Goal: Contribute content: Add original content to the website for others to see

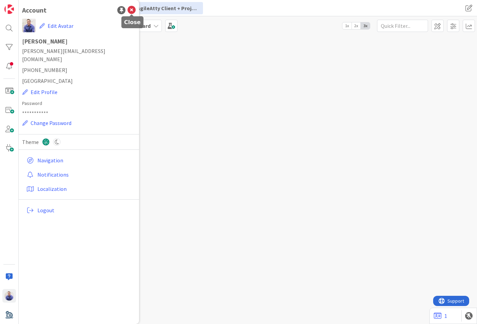
drag, startPoint x: 132, startPoint y: 10, endPoint x: 127, endPoint y: 10, distance: 5.1
click at [132, 10] on icon at bounding box center [131, 10] width 8 height 8
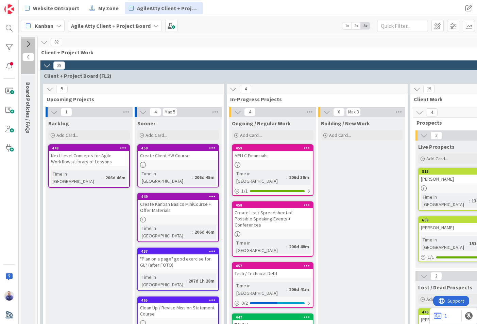
click at [31, 46] on icon at bounding box center [27, 43] width 7 height 7
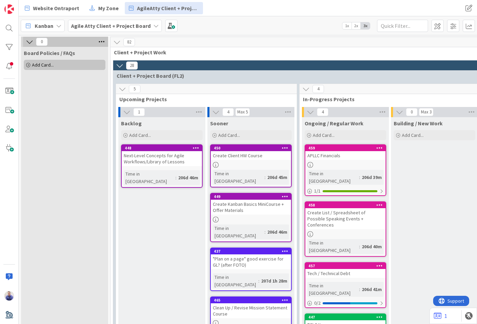
click at [31, 46] on button at bounding box center [29, 41] width 9 height 9
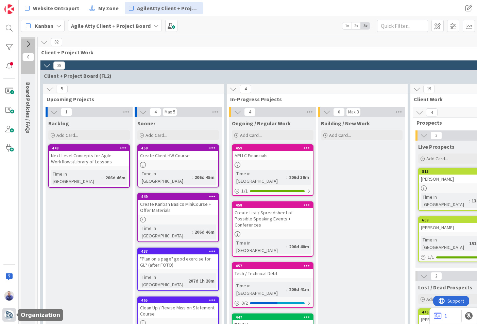
click at [11, 315] on img at bounding box center [9, 315] width 10 height 10
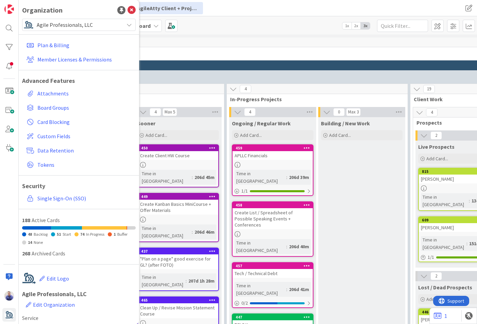
click at [71, 27] on span "Agile Professionals, LLC" at bounding box center [79, 25] width 84 height 10
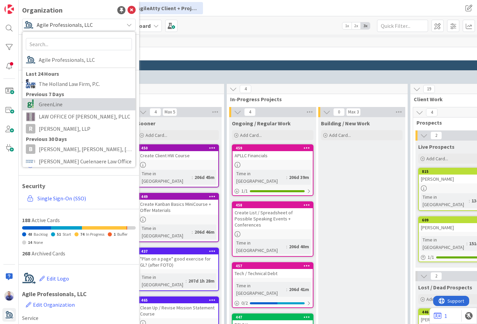
click at [65, 105] on span "GreenLine" at bounding box center [85, 104] width 93 height 10
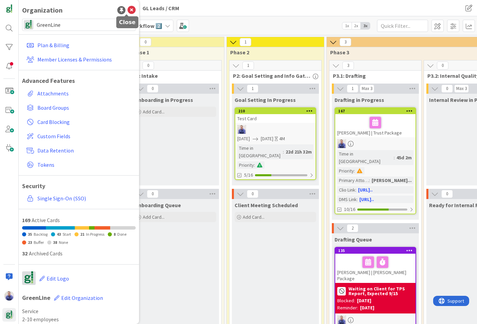
click at [129, 8] on icon at bounding box center [131, 10] width 8 height 8
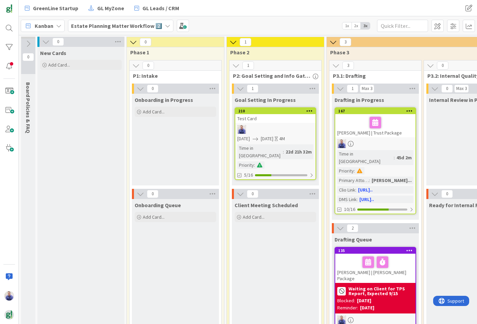
click at [142, 25] on b "Estate Planning Matter Workflow 2️⃣" at bounding box center [116, 25] width 91 height 7
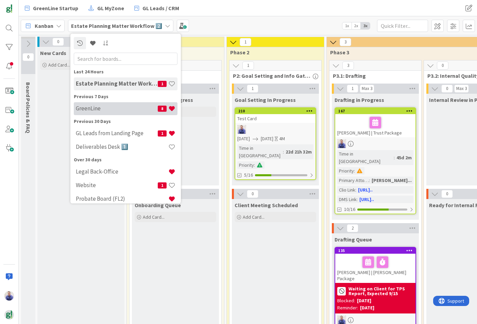
click at [99, 109] on h4 "GreenLine" at bounding box center [117, 108] width 82 height 7
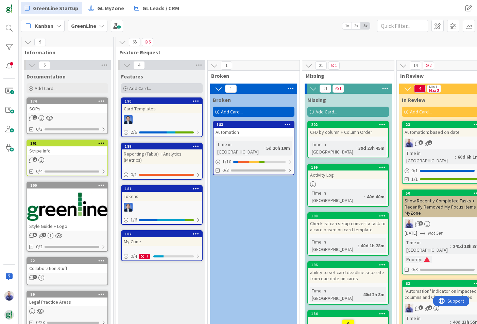
click at [133, 87] on span "Add Card..." at bounding box center [140, 88] width 22 height 6
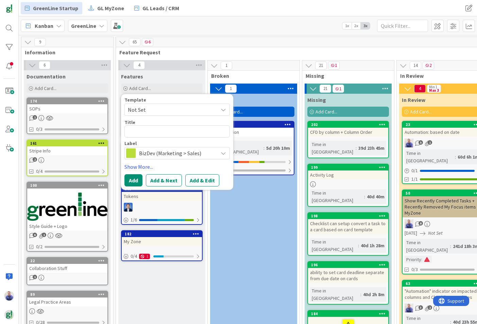
click at [139, 110] on span "Not Set" at bounding box center [170, 109] width 85 height 9
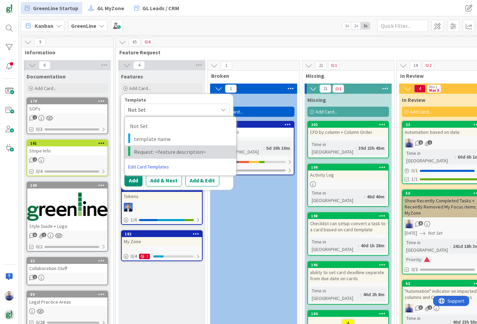
click at [151, 149] on span "Request: <feature description>" at bounding box center [182, 151] width 97 height 9
type textarea "x"
type textarea "Request: <feature description>"
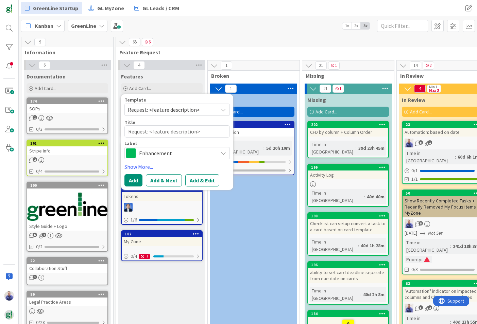
click at [155, 153] on span "Enhancement" at bounding box center [176, 153] width 75 height 10
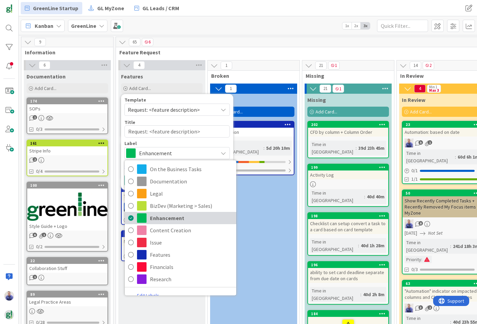
click at [169, 216] on span "Enhancement" at bounding box center [191, 218] width 83 height 10
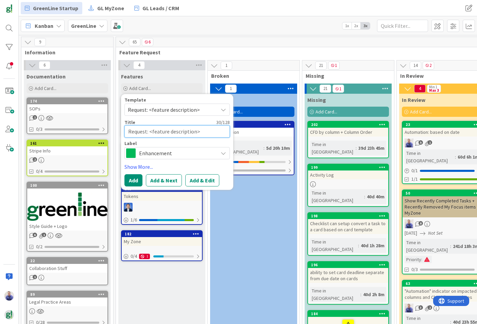
drag, startPoint x: 205, startPoint y: 130, endPoint x: 150, endPoint y: 128, distance: 55.1
click at [150, 128] on textarea "Request: <feature description>" at bounding box center [176, 131] width 105 height 12
type textarea "x"
type textarea "Request: A"
type textarea "x"
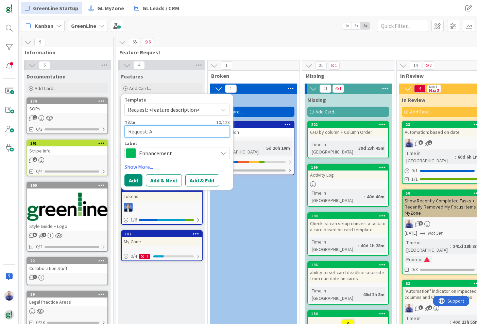
type textarea "Request: Ad"
type textarea "x"
type textarea "Request: Add"
type textarea "x"
type textarea "Request: Add"
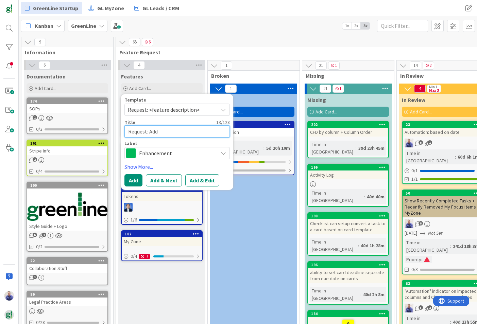
type textarea "x"
type textarea "Request: Add ""
type textarea "x"
type textarea "Request: Add "D"
type textarea "x"
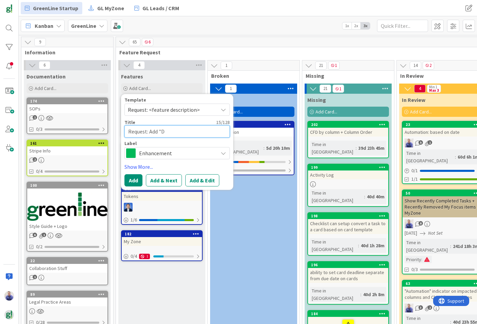
type textarea "Request: Add "De"
type textarea "x"
type textarea "Request: Add "Def"
type textarea "x"
type textarea "Request: Add "Defa"
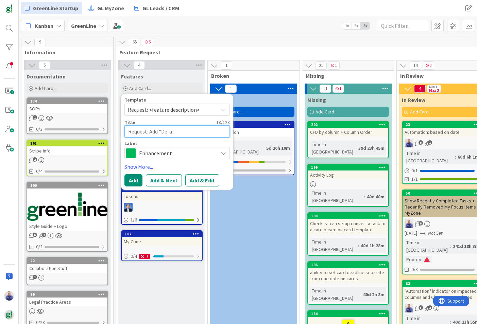
type textarea "x"
type textarea "Request: Add "Defal"
type textarea "x"
type textarea "Request: Add "Defalt"
type textarea "x"
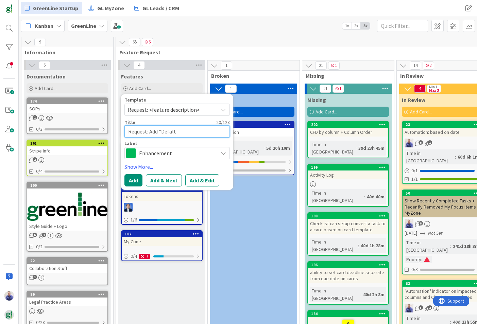
type textarea "Request: Add "Defalt"
type textarea "x"
type textarea "Request: Add "Defalt R"
type textarea "x"
type textarea "Request: Add "Defalt Re"
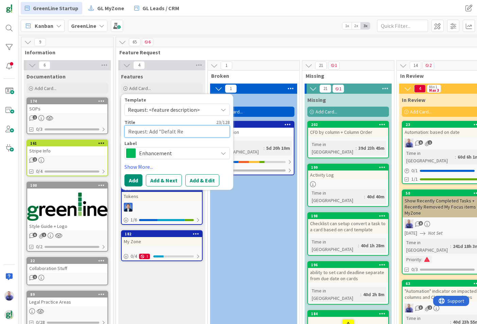
type textarea "x"
type textarea "Request: Add "Defalt Rem"
type textarea "x"
type textarea "Request: Add "Defalt Remi"
type textarea "x"
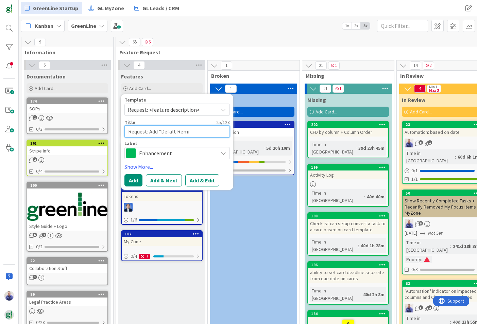
type textarea "Request: Add "Defalt Remin"
type textarea "x"
type textarea "Request: Add "Defalt Remind"
type textarea "x"
type textarea "Request: Add "Defalt Reminde"
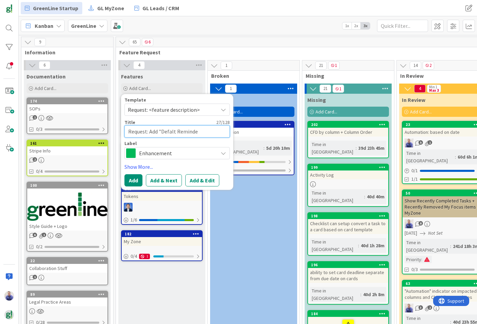
type textarea "x"
type textarea "Request: Add "Defalt Reminder"
type textarea "x"
type textarea "Request: Add "Defalt Reminder"
type textarea "x"
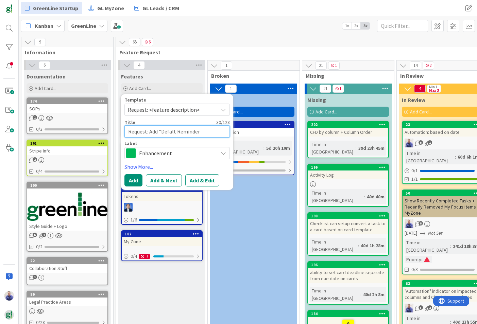
type textarea "Request: Add "Defalt Reminder D"
type textarea "x"
type textarea "Request: Add "Defalt Reminder Da"
type textarea "x"
type textarea "Request: Add "Defalt Reminder Dat"
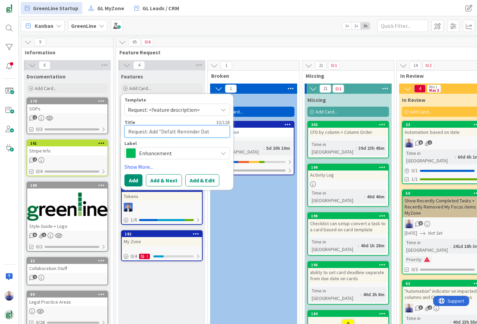
type textarea "x"
type textarea "Request: Add "Defalt Reminder Date"
type textarea "x"
type textarea "Request: Add "Defalt Reminder Date""
type textarea "x"
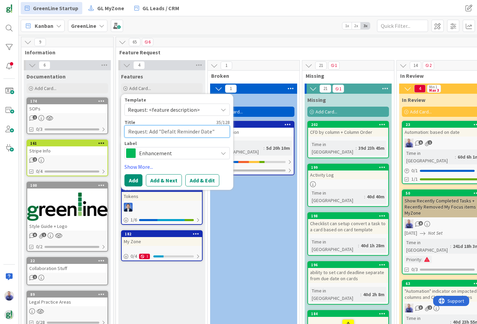
type textarea "Request: Add "Defalt Reminder Date""
type textarea "x"
type textarea "Request: Add "Defalt Reminder Date" o"
type textarea "x"
type textarea "Request: Add "Defalt Reminder Date" op"
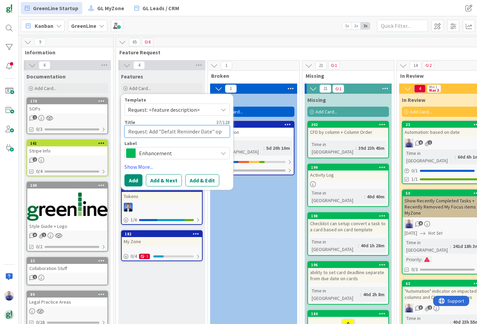
type textarea "x"
type textarea "Request: Add "Defalt Reminder Date" opt"
type textarea "x"
type textarea "Request: Add "Defalt Reminder Date" opti"
type textarea "x"
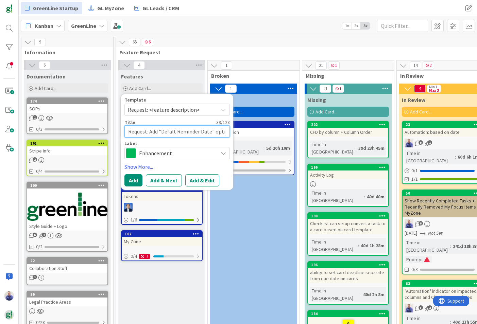
type textarea "Request: Add "Defalt Reminder Date" optio"
type textarea "x"
type textarea "Request: Add "Defalt Reminder Date" option"
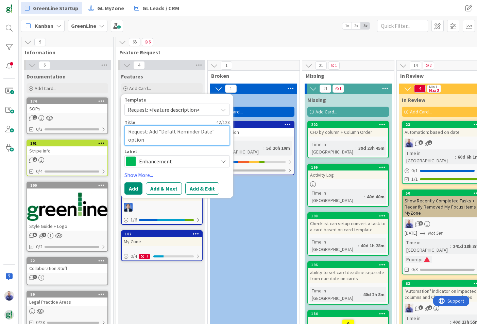
type textarea "x"
type textarea "Request: Add "Defalt Reminder Date" option"
type textarea "x"
type textarea "Request: Add "Defalt Reminder Date" option t"
type textarea "x"
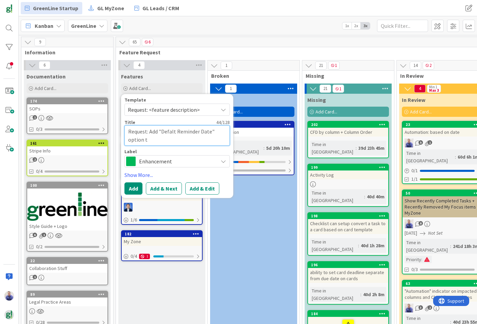
type textarea "Request: Add "Defalt Reminder Date" option to"
type textarea "x"
type textarea "Request: Add "Defalt Reminder Date" option to"
type textarea "x"
type textarea "Request: Add "Default Reminder Date" option to"
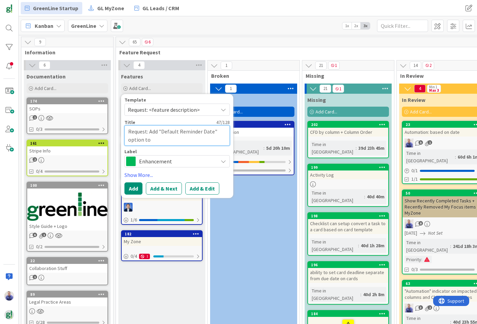
click at [168, 141] on textarea "Request: Add "Default Reminder Date" option to" at bounding box center [176, 135] width 105 height 20
type textarea "x"
type textarea "Request: Add "Default Reminder Date" option to t"
type textarea "x"
type textarea "Request: Add "Default Reminder Date" option to ta"
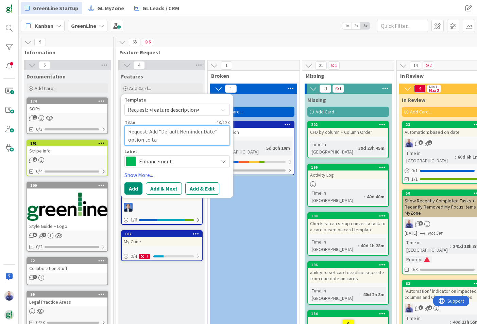
type textarea "x"
type textarea "Request: Add "Default Reminder Date" option to tas"
type textarea "x"
type textarea "Request: Add "Default Reminder Date" option to task"
type textarea "x"
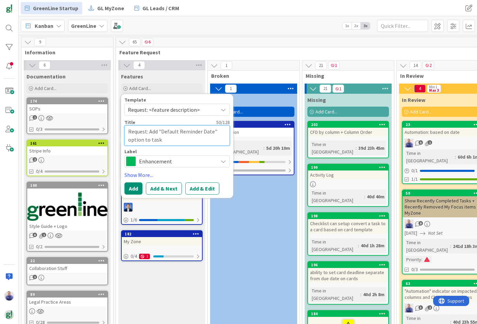
type textarea "Request: Add "Default Reminder Date" option to tasks"
type textarea "x"
type textarea "Request: Add "Default Reminder Date" option to tasks"
type textarea "x"
type textarea "Request: Add "Default Reminder Date" option to tasks i"
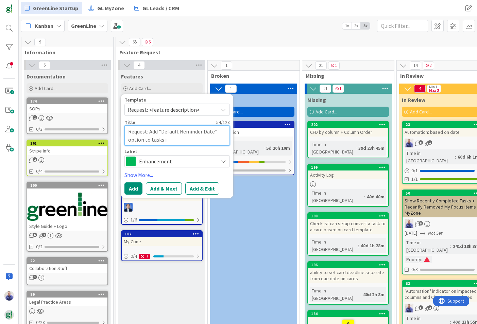
type textarea "x"
type textarea "Request: Add "Default Reminder Date" option to tasks in"
type textarea "x"
type textarea "Request: Add "Default Reminder Date" option to tasks in"
type textarea "x"
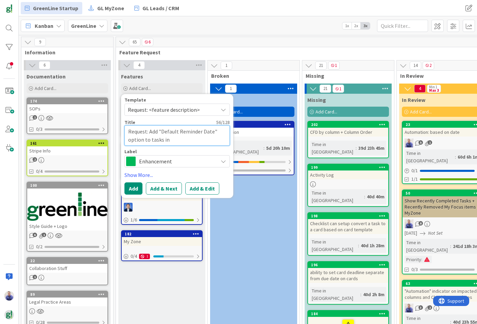
type textarea "Request: Add "Default Reminder Date" option to tasks in t"
type textarea "x"
type textarea "Request: Add "Default Reminder Date" option to tasks in ta"
type textarea "x"
type textarea "Request: Add "Default Reminder Date" option to tasks in tas"
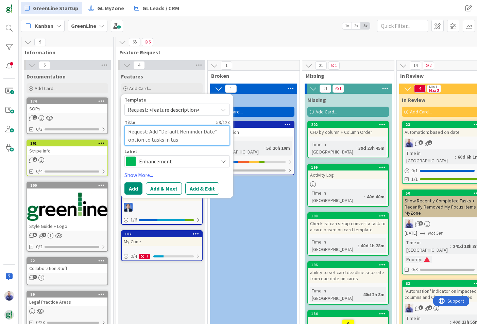
type textarea "x"
type textarea "Request: Add "Default Reminder Date" option to tasks in task"
type textarea "x"
type textarea "Request: Add "Default Reminder Date" option to tasks in task"
type textarea "x"
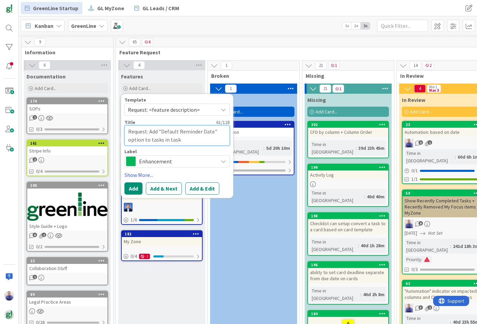
type textarea "Request: Add "Default Reminder Date" option to tasks in task +"
type textarea "x"
type textarea "Request: Add "Default Reminder Date" option to tasks in task +"
type textarea "x"
type textarea "Request: Add "Default Reminder Date" option to tasks in task + c"
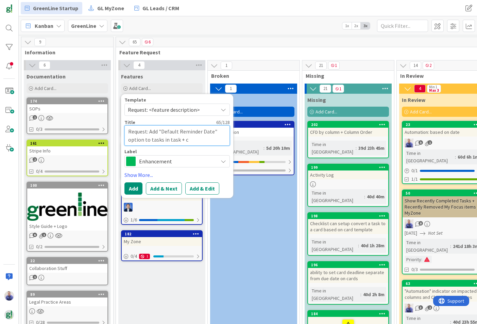
type textarea "x"
type textarea "Request: Add "Default Reminder Date" option to tasks in task + ca"
type textarea "x"
type textarea "Request: Add "Default Reminder Date" option to tasks in task + car"
type textarea "x"
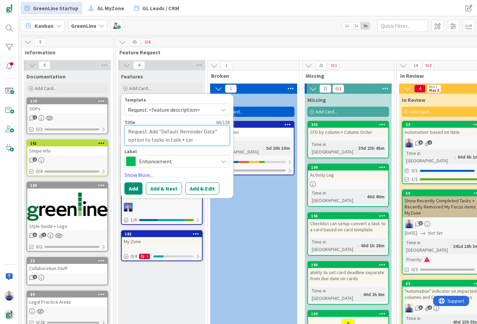
type textarea "Request: Add "Default Reminder Date" option to tasks in task + card"
type textarea "x"
type textarea "Request: Add "Default Reminder Date" option to tasks in task + card"
type textarea "x"
type textarea "Request: Add "Default Reminder Date" option to tasks in task + card t"
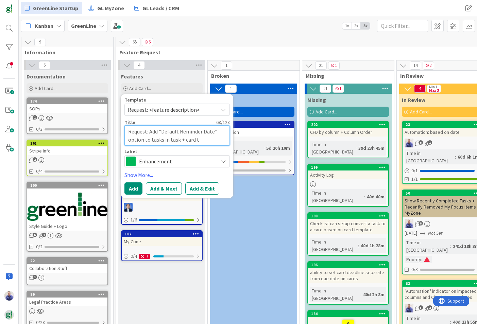
type textarea "x"
type textarea "Request: Add "Default Reminder Date" option to tasks in task + card te"
type textarea "x"
type textarea "Request: Add "Default Reminder Date" option to tasks in task + card tem"
type textarea "x"
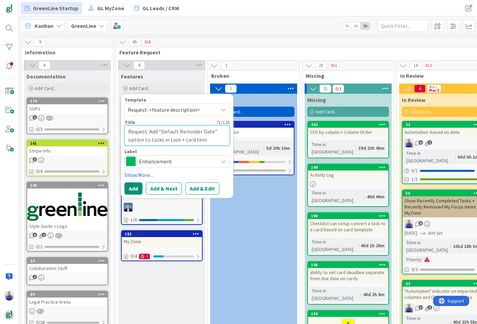
type textarea "Request: Add "Default Reminder Date" option to tasks in task + card temp"
type textarea "x"
type textarea "Request: Add "Default Reminder Date" option to tasks in task + card templ"
type textarea "x"
type textarea "Request: Add "Default Reminder Date" option to tasks in task + card templa"
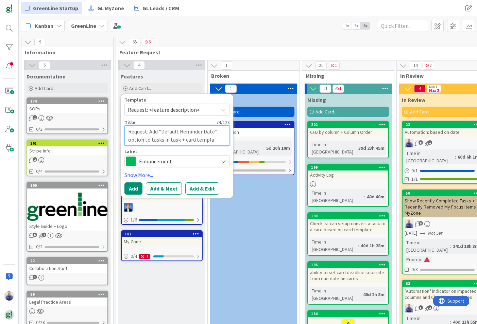
type textarea "x"
type textarea "Request: Add "Default Reminder Date" option to tasks in task + card templat"
type textarea "x"
type textarea "Request: Add "Default Reminder Date" option to tasks in task + card template"
type textarea "x"
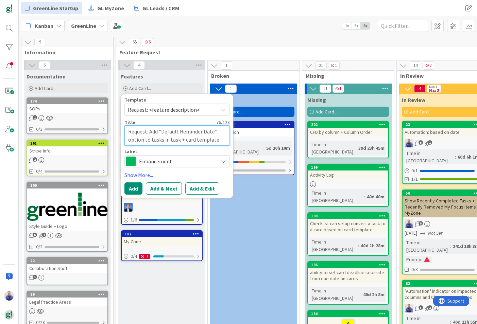
type textarea "Request: Add "Default Reminder Date" option to tasks in task + card templates"
click at [150, 141] on textarea "Request: Add "Default Reminder Date" option to tasks in task + card templates" at bounding box center [176, 135] width 105 height 20
type textarea "x"
type textarea "Request: Add "Default Reminder Date" option to ttasks in task + card templates"
type textarea "x"
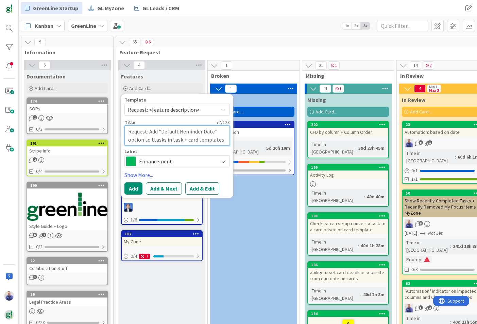
type textarea "Request: Add "Default Reminder Date" option to tetasks in task + card templates"
type textarea "x"
type textarea "Request: Add "Default Reminder Date" option to temtasks in task + card templates"
type textarea "x"
type textarea "Request: Add "Default Reminder Date" option to temptasks in task + card templat…"
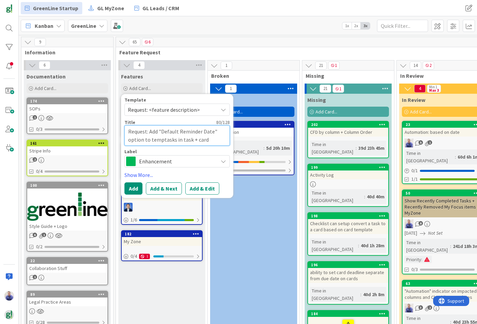
type textarea "x"
type textarea "Request: Add "Default Reminder Date" option to templtasks in task + card templa…"
type textarea "x"
type textarea "Request: Add "Default Reminder Date" option to templatasks in task + card templ…"
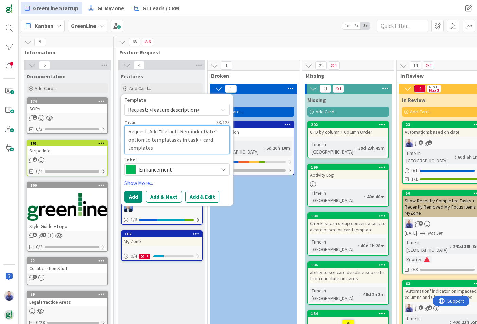
type textarea "x"
type textarea "Request: Add "Default Reminder Date" option to templattasks in task + card temp…"
type textarea "x"
type textarea "Request: Add "Default Reminder Date" option to templatetasks in task + card tem…"
type textarea "x"
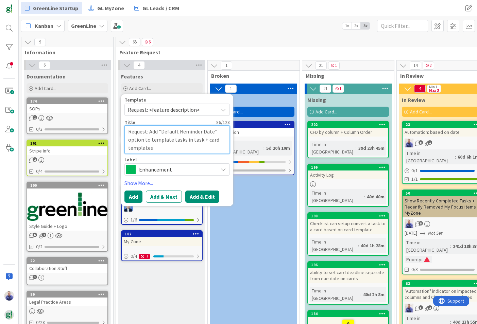
type textarea "Request: Add "Default Reminder Date" option to template tasks in task + card te…"
click at [194, 192] on button "Add & Edit" at bounding box center [202, 197] width 34 height 12
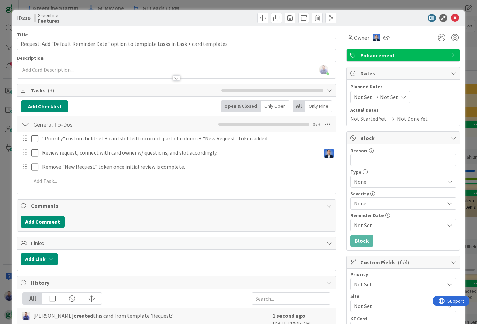
click at [111, 71] on div at bounding box center [176, 74] width 318 height 7
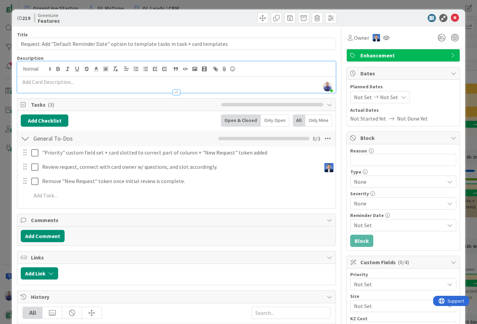
click at [112, 85] on p at bounding box center [176, 82] width 311 height 8
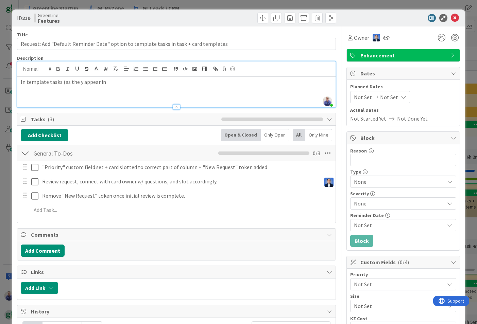
click at [77, 82] on p "In template tasks (as the y appear in" at bounding box center [176, 82] width 311 height 8
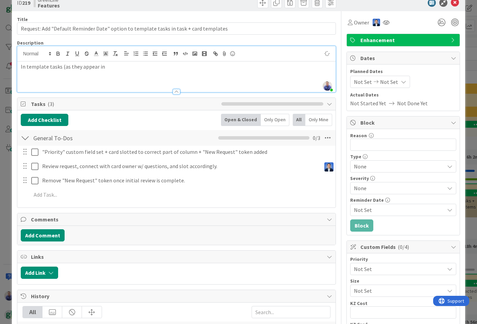
click at [141, 69] on p "In template tasks (as they appear in" at bounding box center [176, 67] width 311 height 8
click at [319, 65] on p "In template tasks (as they appear in checklist templates and card templates), w…" at bounding box center [176, 67] width 311 height 8
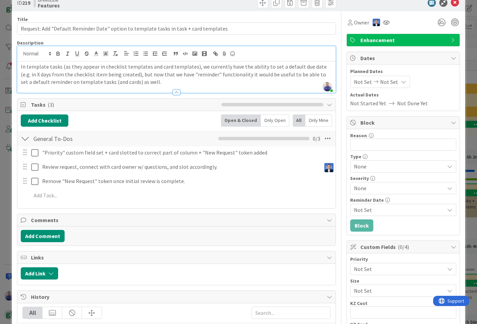
click at [218, 82] on p "In template tasks (as they appear in checklist templates and card templates), w…" at bounding box center [176, 74] width 311 height 23
click at [419, 190] on span "None" at bounding box center [397, 188] width 87 height 10
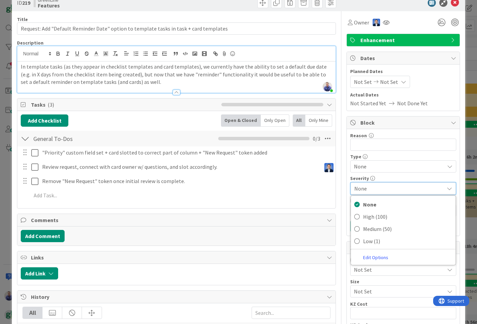
click at [419, 189] on span "None" at bounding box center [397, 189] width 86 height 10
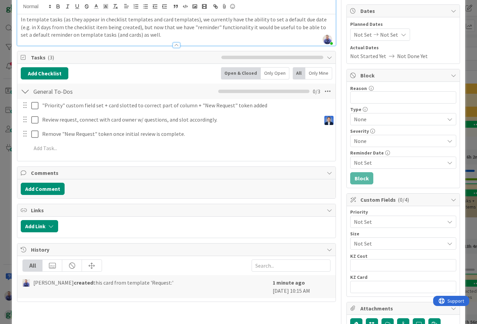
scroll to position [106, 0]
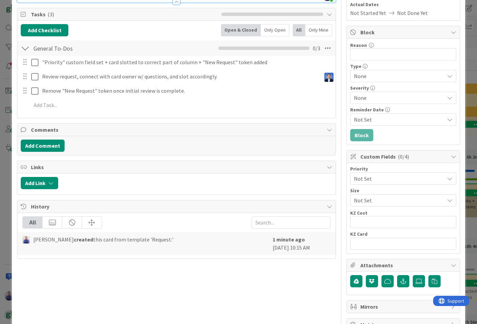
click at [417, 177] on span "Not Set" at bounding box center [397, 179] width 87 height 10
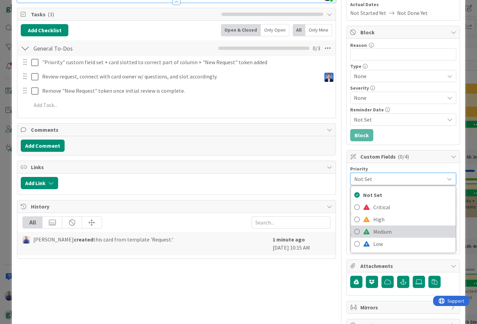
click at [404, 226] on link "Medium" at bounding box center [403, 232] width 105 height 12
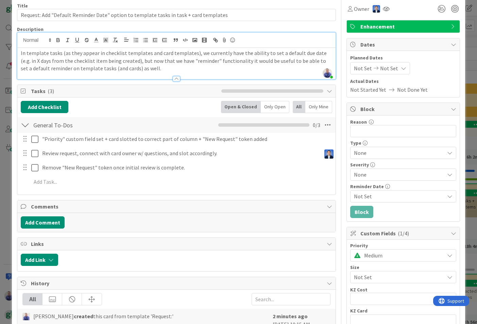
scroll to position [0, 0]
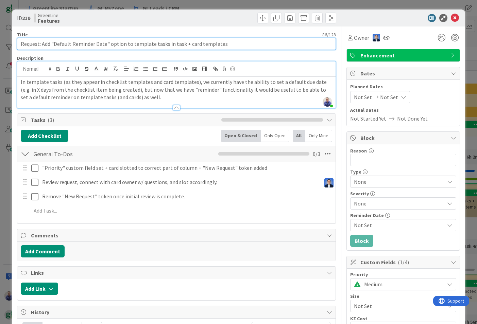
click at [175, 45] on input "Request: Add "Default Reminder Date" option to template tasks in task + card te…" at bounding box center [176, 44] width 319 height 12
type input "Request: Add "Default Reminder Date" option to template tasks in checklist + ca…"
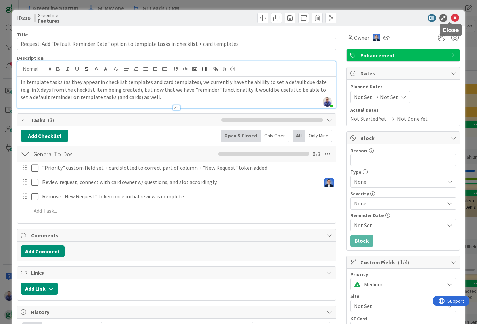
click at [450, 18] on icon at bounding box center [454, 18] width 8 height 8
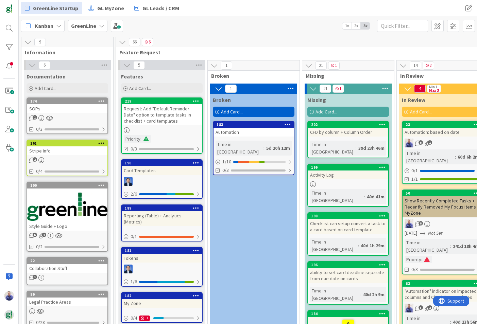
click at [180, 116] on div "Request: Add "Default Reminder Date" option to template tasks in checklist + ca…" at bounding box center [162, 114] width 80 height 21
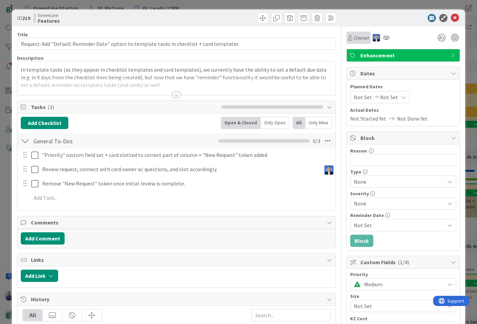
click at [348, 38] on icon at bounding box center [350, 37] width 5 height 5
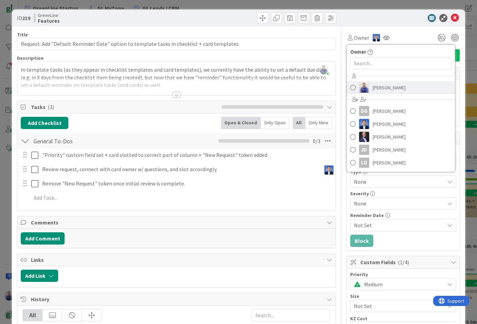
click at [350, 84] on span at bounding box center [352, 88] width 5 height 10
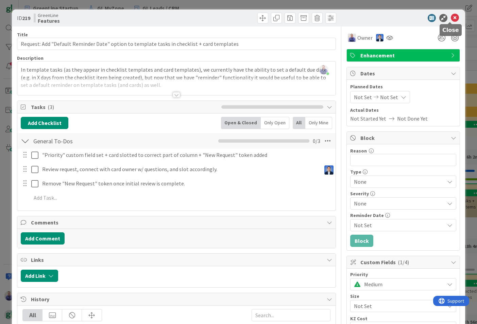
click at [450, 16] on icon at bounding box center [454, 18] width 8 height 8
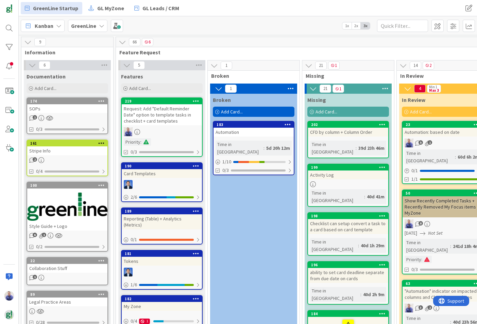
click at [165, 257] on div "Tokens" at bounding box center [162, 261] width 80 height 9
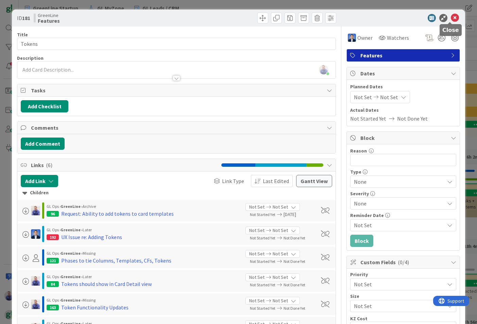
click at [450, 14] on icon at bounding box center [454, 18] width 8 height 8
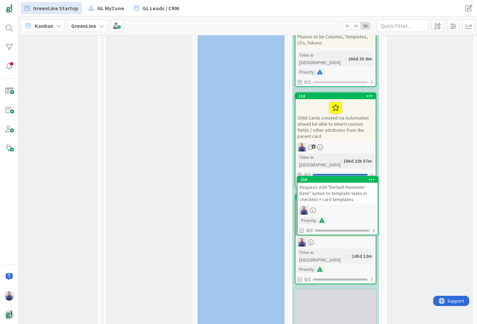
scroll to position [1507, 13]
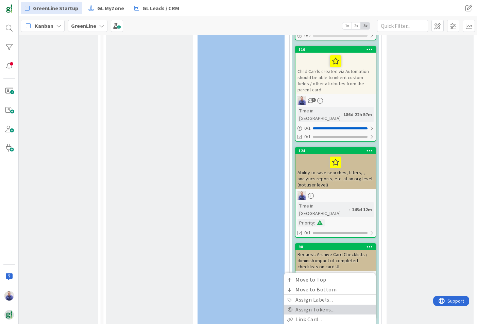
click at [318, 305] on link "Assign Tokens..." at bounding box center [330, 310] width 92 height 10
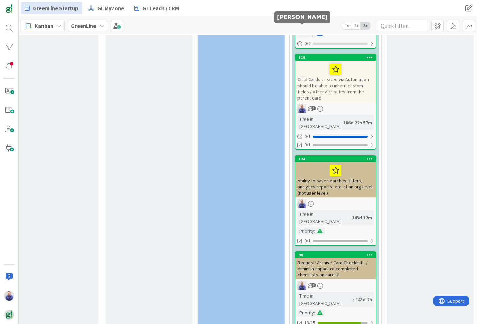
scroll to position [1522, 13]
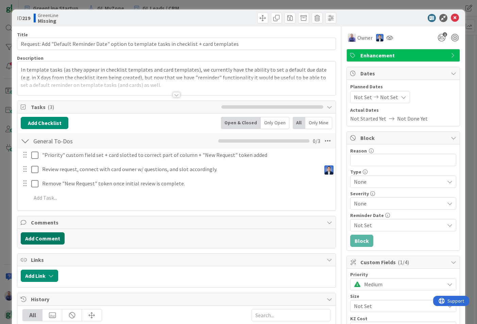
scroll to position [48, 0]
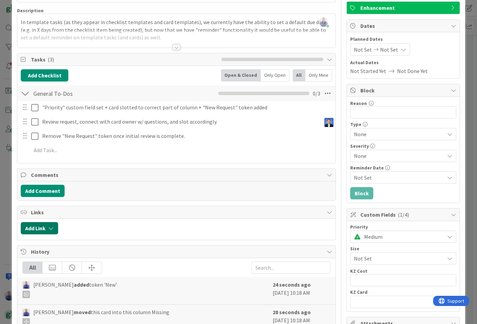
click at [51, 230] on icon "button" at bounding box center [50, 228] width 5 height 5
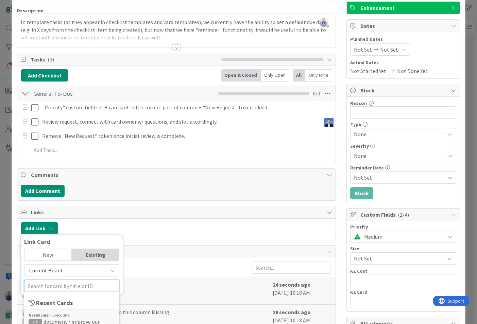
click at [71, 285] on input "text" at bounding box center [71, 286] width 95 height 12
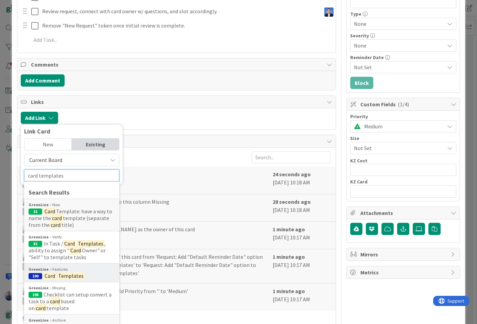
scroll to position [210, 0]
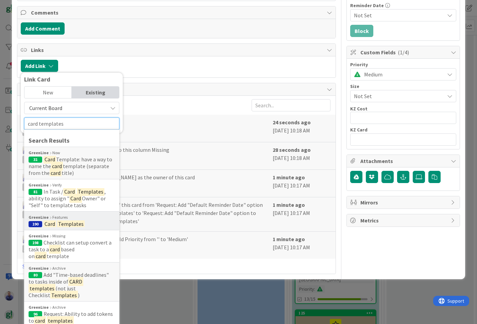
type input "card templates"
click at [75, 218] on div "GreenLine Features" at bounding box center [72, 217] width 86 height 6
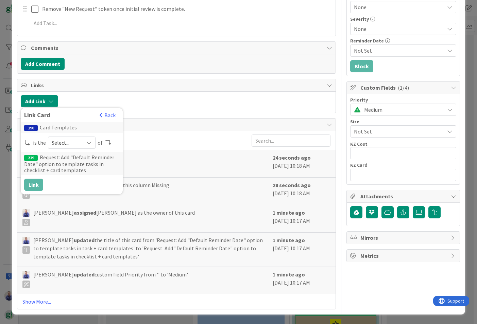
click at [63, 143] on span "Select..." at bounding box center [66, 143] width 29 height 10
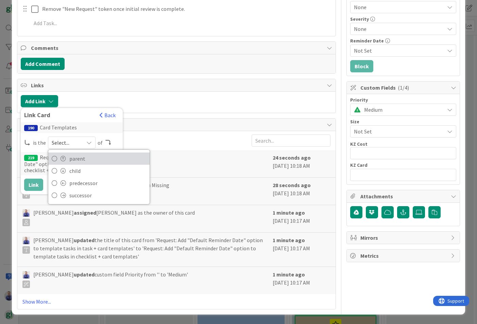
click at [65, 156] on link "parent" at bounding box center [98, 159] width 101 height 12
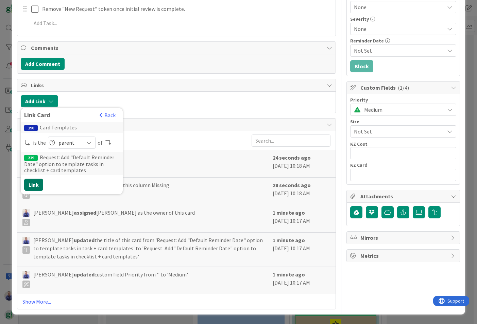
click at [36, 184] on button "Link" at bounding box center [33, 185] width 19 height 12
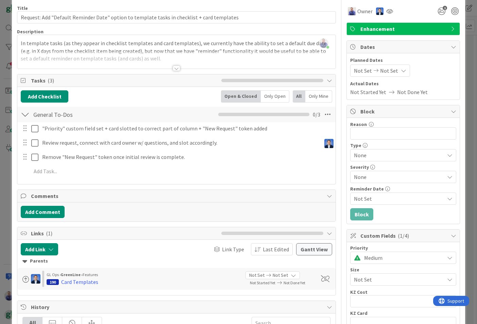
scroll to position [0, 0]
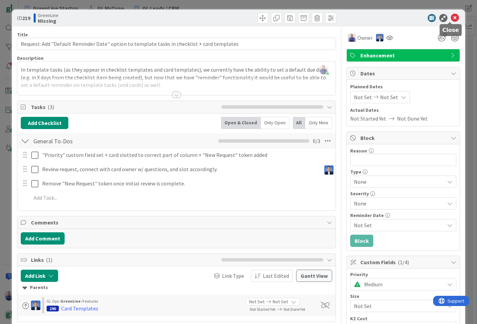
click at [450, 17] on icon at bounding box center [454, 18] width 8 height 8
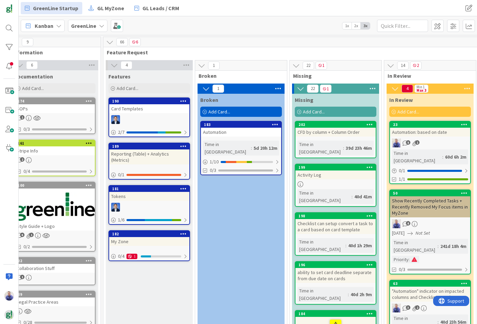
scroll to position [0, 13]
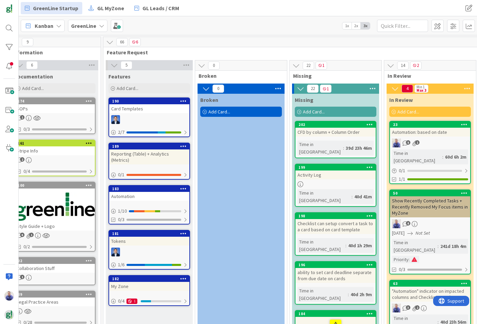
click at [135, 109] on div "Card Templates" at bounding box center [149, 108] width 80 height 9
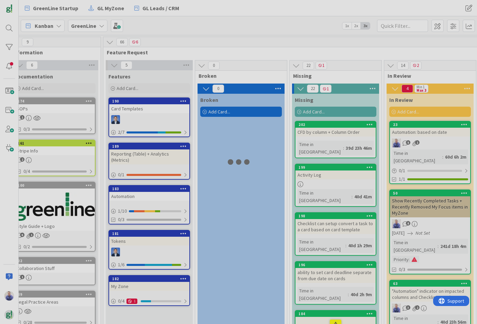
click at [128, 109] on div at bounding box center [238, 162] width 477 height 324
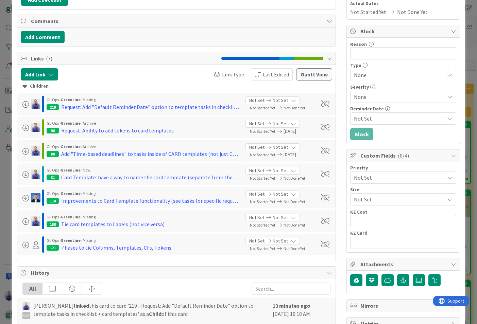
scroll to position [160, 0]
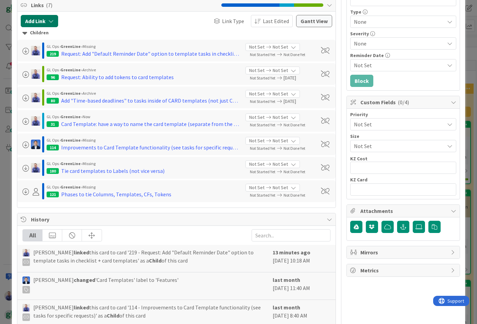
click at [34, 23] on button "Add Link" at bounding box center [39, 21] width 37 height 12
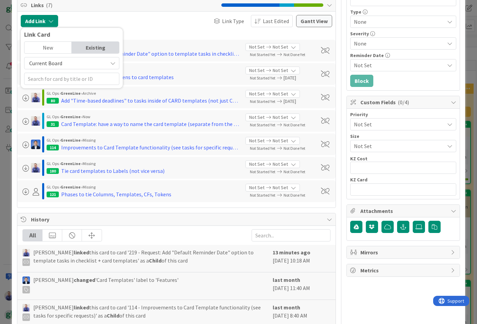
click at [49, 49] on div "New" at bounding box center [47, 48] width 47 height 12
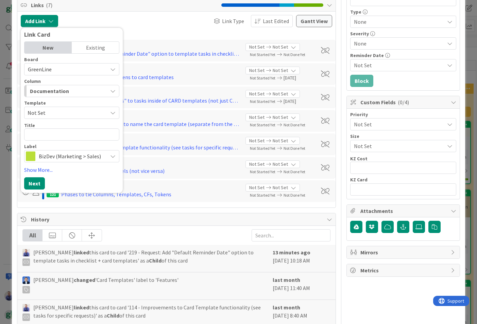
click at [80, 90] on div "Documentation" at bounding box center [67, 91] width 79 height 11
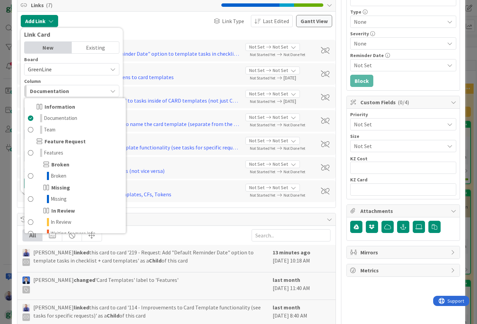
click at [80, 90] on div "Documentation" at bounding box center [67, 91] width 79 height 11
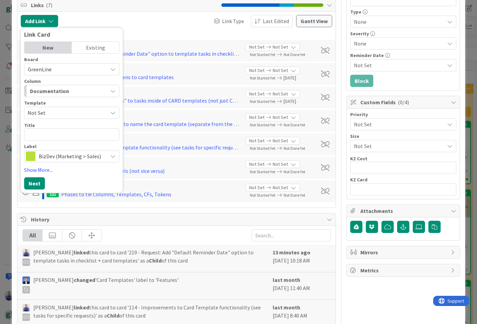
click at [80, 90] on div "Documentation" at bounding box center [67, 91] width 79 height 11
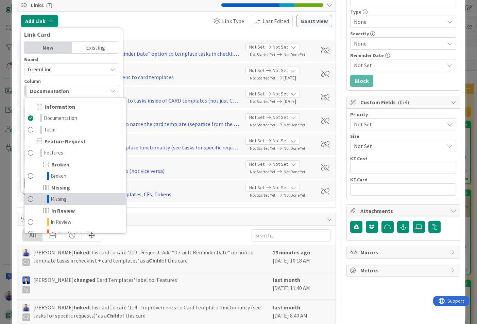
click at [76, 194] on link "Missing" at bounding box center [74, 199] width 101 height 12
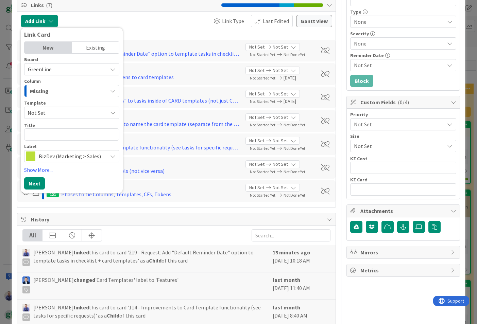
click at [72, 113] on span "Not Set" at bounding box center [65, 112] width 75 height 9
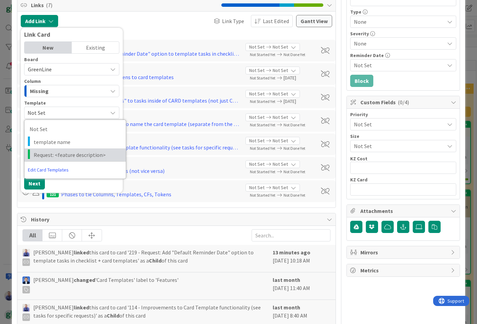
click at [72, 154] on span "Request: <feature description>" at bounding box center [77, 155] width 87 height 9
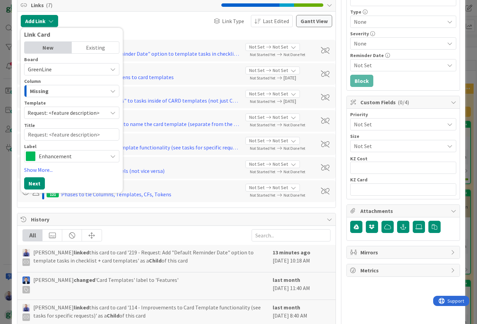
type textarea "x"
type textarea "Request: <feature description>"
drag, startPoint x: 100, startPoint y: 135, endPoint x: 50, endPoint y: 133, distance: 49.3
click at [50, 133] on textarea "Request: <feature description>" at bounding box center [71, 134] width 95 height 12
type textarea "x"
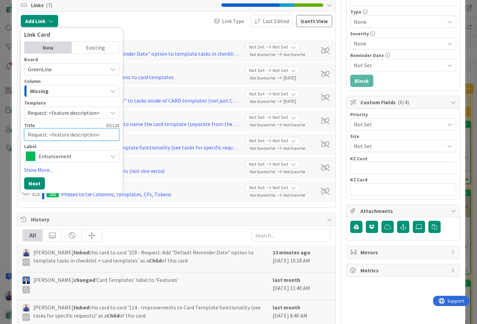
type textarea "Request: C"
type textarea "x"
type textarea "Request: Cu"
type textarea "x"
type textarea "Request: Cus"
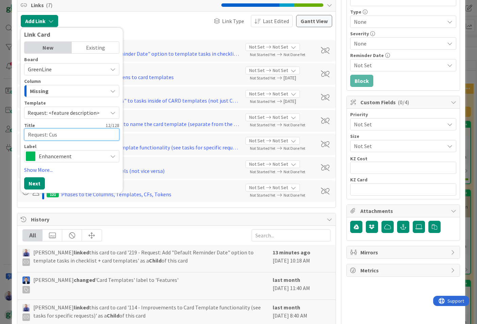
type textarea "x"
type textarea "Request: Cust"
type textarea "x"
type textarea "Request: Custo"
type textarea "x"
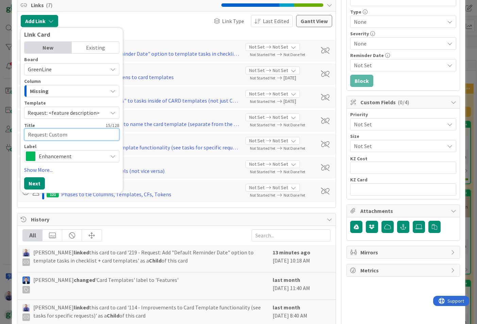
type textarea "Request: Custom"
type textarea "x"
type textarea "Request: Custom F"
type textarea "x"
type textarea "Request: Custom Fi"
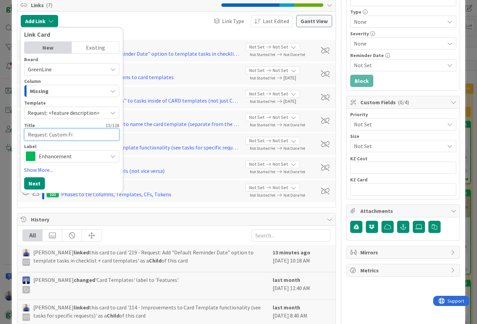
type textarea "x"
type textarea "Request: Custom Fie"
type textarea "x"
type textarea "Request: Custom Fiel"
type textarea "x"
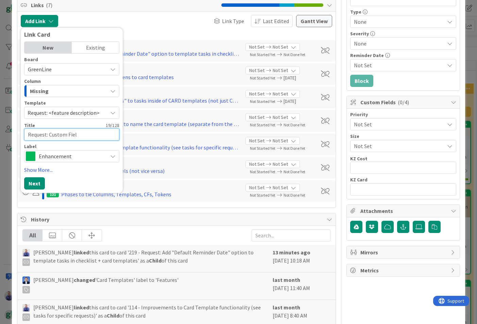
type textarea "Request: Custom Field"
type textarea "x"
type textarea "Request: Custom Field"
type textarea "x"
type textarea "Request: Custom Field I"
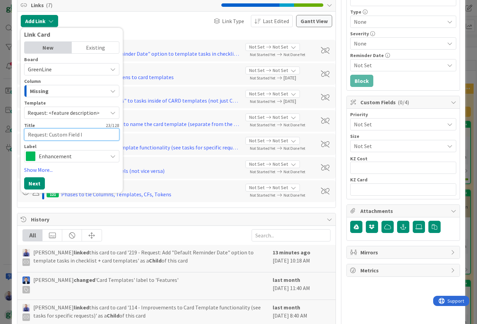
type textarea "x"
type textarea "Request: Custom Field In"
type textarea "x"
type textarea "Request: Custom Field [MEDICAL_DATA]"
type textarea "x"
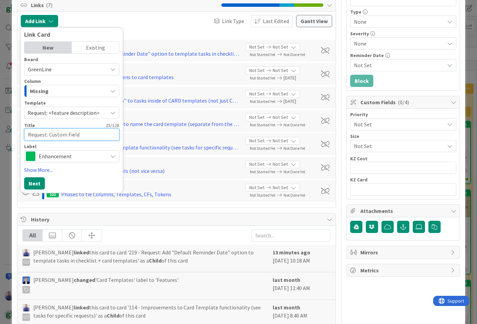
type textarea "Request: Custom Field Inhe"
type textarea "x"
type textarea "Request: Custom Field Inher"
type textarea "x"
type textarea "Request: Custom Field Inheri"
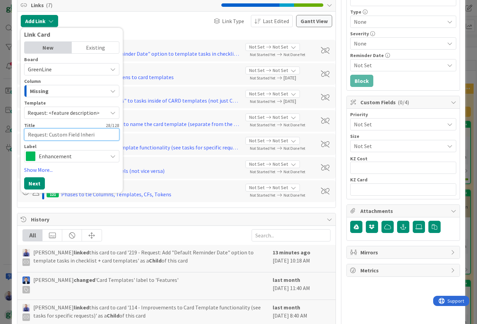
type textarea "x"
type textarea "Request: Custom Field Inherit"
type textarea "x"
click at [40, 180] on button "Next" at bounding box center [34, 183] width 21 height 12
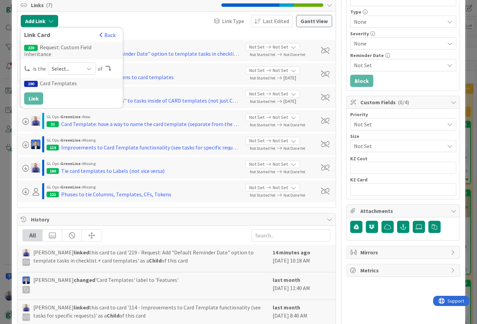
click at [75, 64] on span "Select..." at bounding box center [66, 69] width 29 height 10
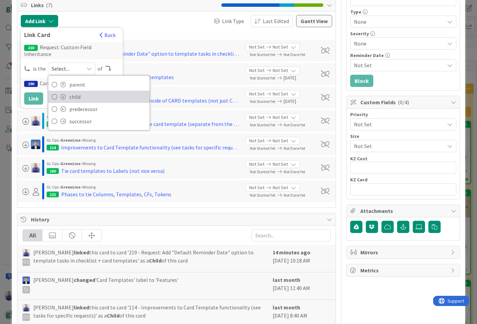
click at [74, 92] on span "child" at bounding box center [107, 97] width 77 height 10
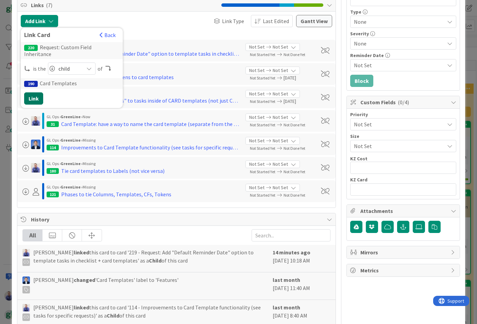
click at [36, 92] on button "Link" at bounding box center [33, 98] width 19 height 12
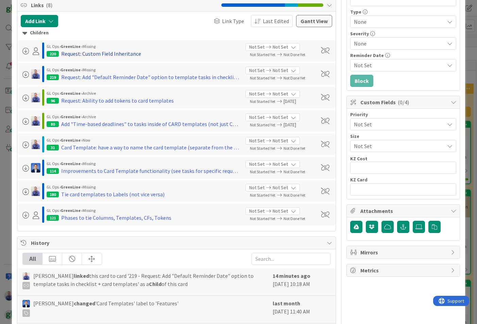
click at [120, 53] on div "Request: Custom Field Inheritance" at bounding box center [101, 54] width 80 height 8
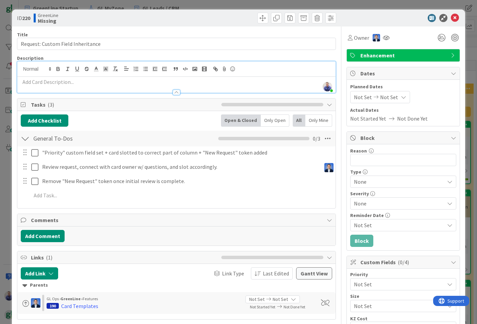
click at [121, 68] on div "[PERSON_NAME] just joined" at bounding box center [176, 76] width 318 height 31
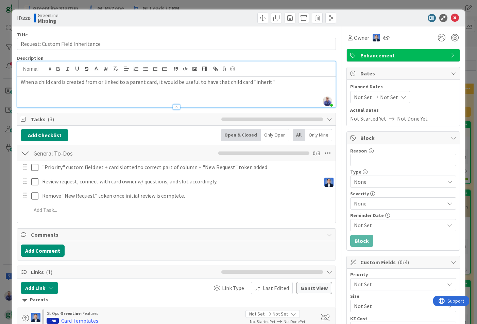
click at [283, 81] on p "When a child card is created from or linked to a parent card, it would be usefu…" at bounding box center [176, 82] width 311 height 8
